Goal: Information Seeking & Learning: Learn about a topic

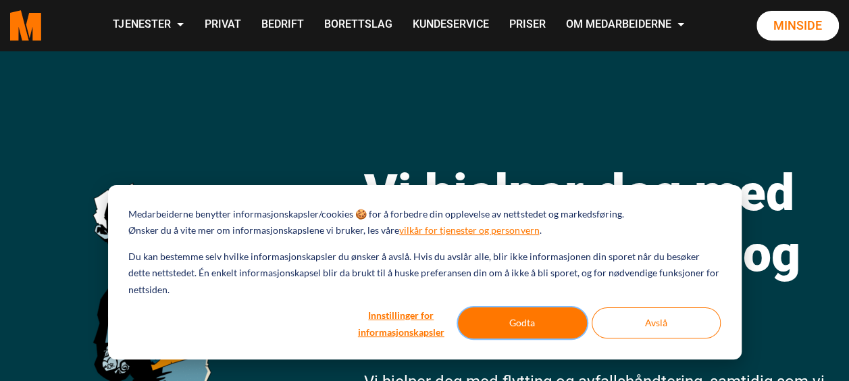
click at [534, 324] on button "Godta" at bounding box center [522, 322] width 129 height 31
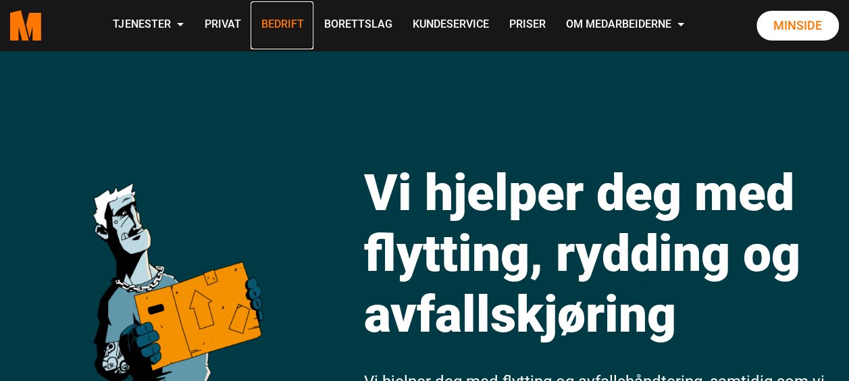
click at [300, 33] on link "Bedrift" at bounding box center [282, 25] width 63 height 48
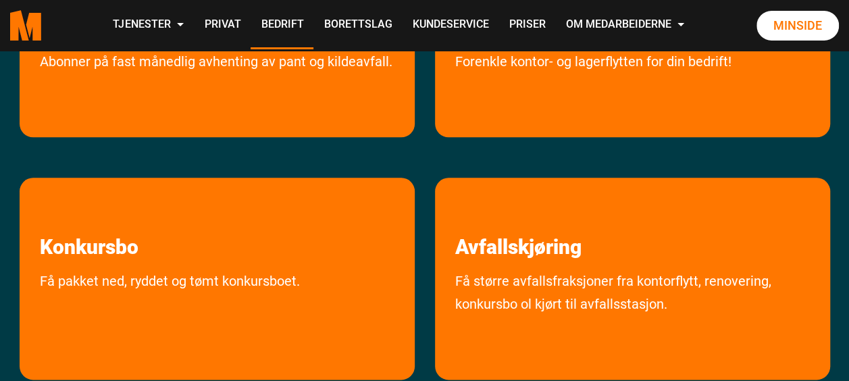
scroll to position [566, 0]
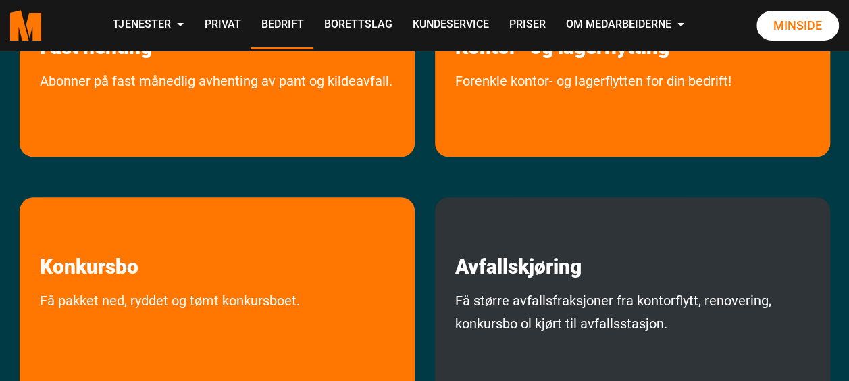
click at [532, 280] on div "Avfallskjøring Få større avfallsfraksjoner fra kontorflytt, renovering, konkurs…" at bounding box center [632, 298] width 395 height 202
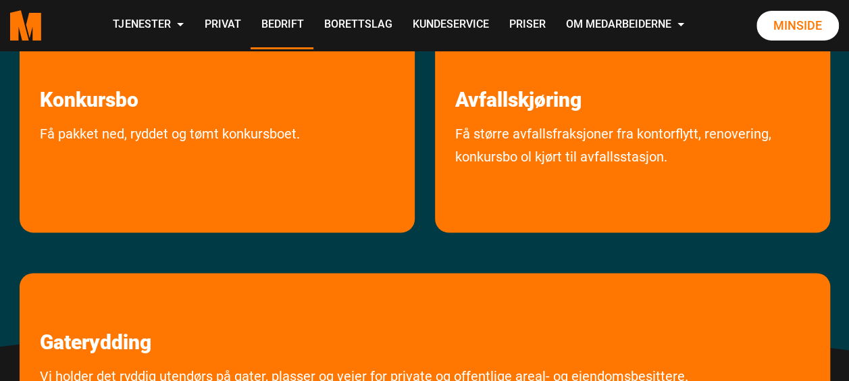
scroll to position [747, 0]
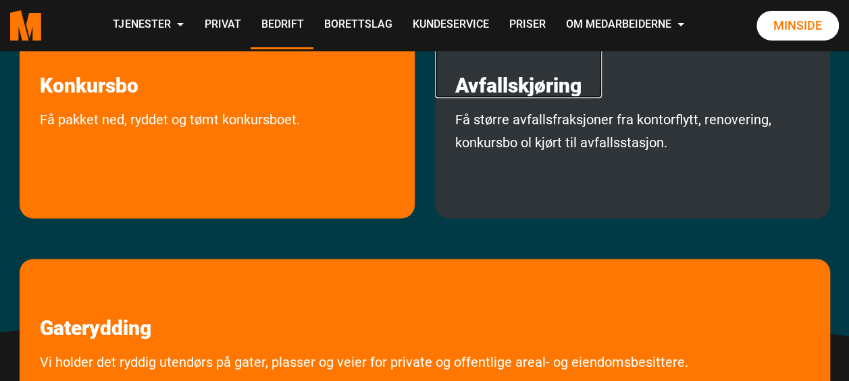
click at [545, 82] on link "Avfallskjøring" at bounding box center [518, 57] width 167 height 82
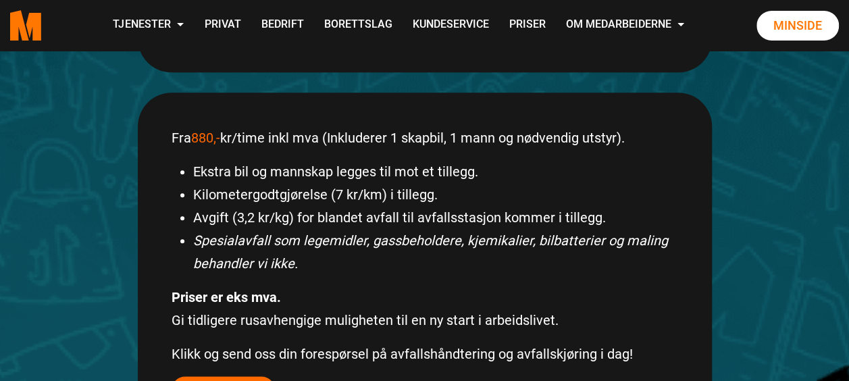
scroll to position [695, 0]
